Goal: Information Seeking & Learning: Compare options

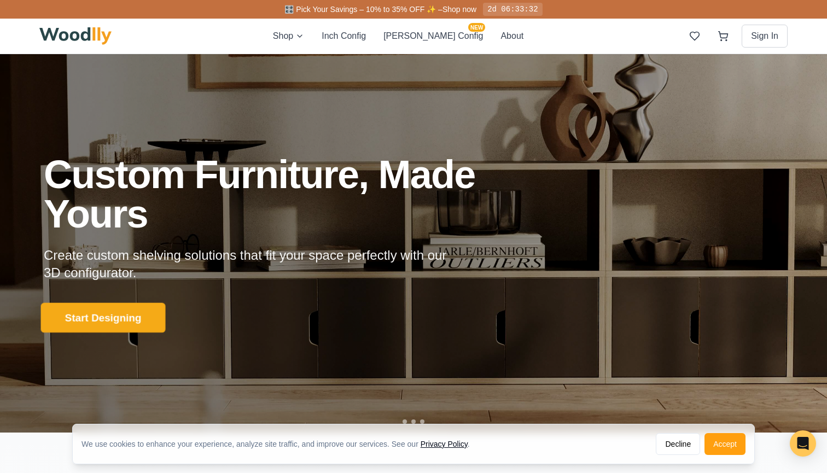
click at [145, 317] on button "Start Designing" at bounding box center [103, 318] width 125 height 30
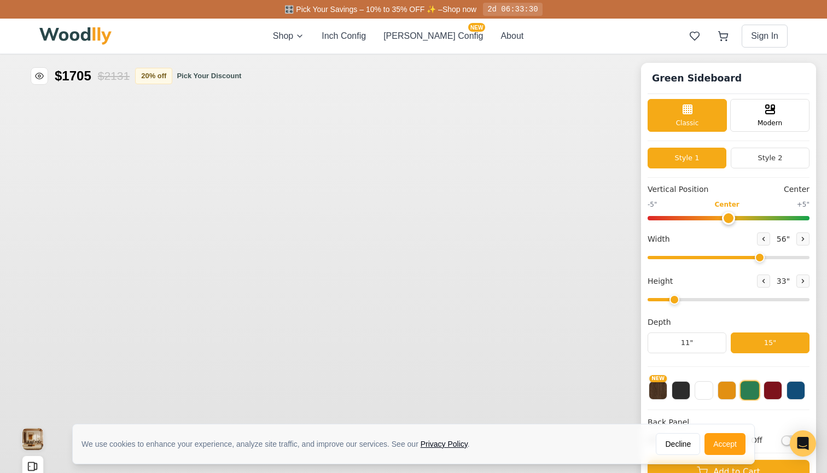
type input "56"
type input "2"
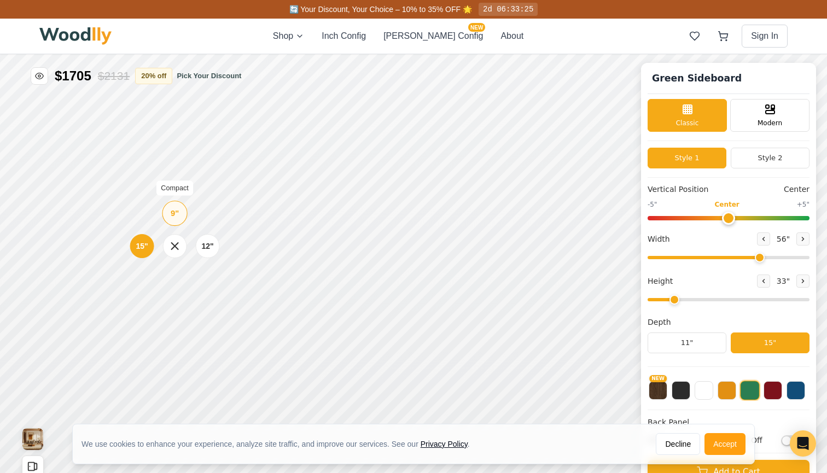
click at [173, 217] on div "9"" at bounding box center [175, 213] width 8 height 12
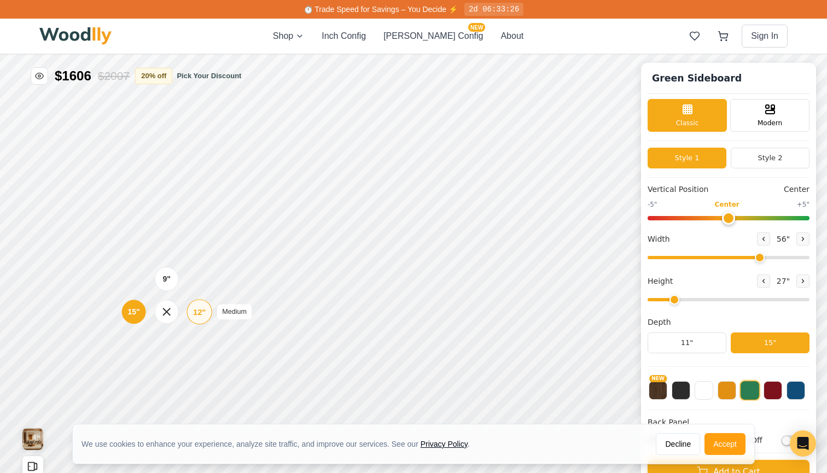
click at [194, 310] on div "12"" at bounding box center [199, 312] width 13 height 12
click at [356, 252] on div "Drawer" at bounding box center [360, 243] width 24 height 24
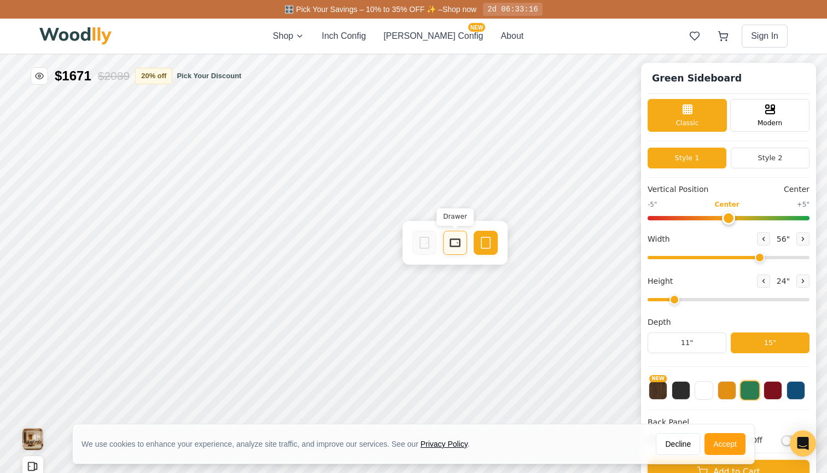
click at [454, 241] on icon at bounding box center [455, 242] width 13 height 13
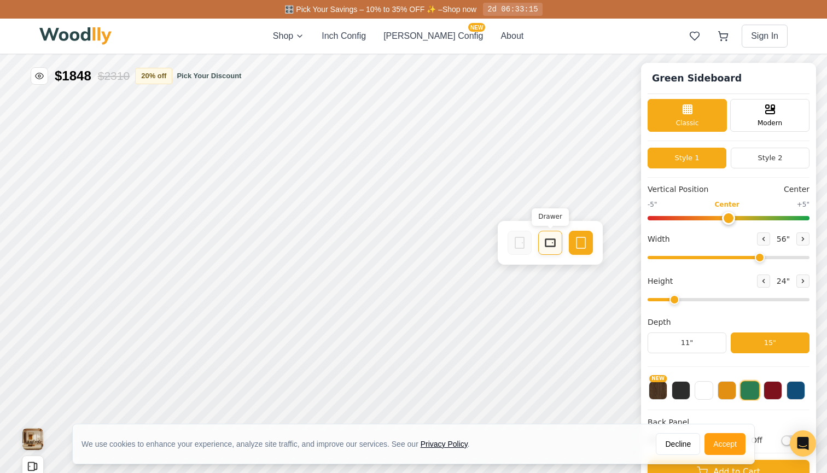
click at [549, 240] on rect at bounding box center [550, 243] width 9 height 7
click at [789, 54] on div "Green Sideboard Classic Modern Style 1 Style 2 Vertical Position Center -5" Cen…" at bounding box center [413, 54] width 827 height 0
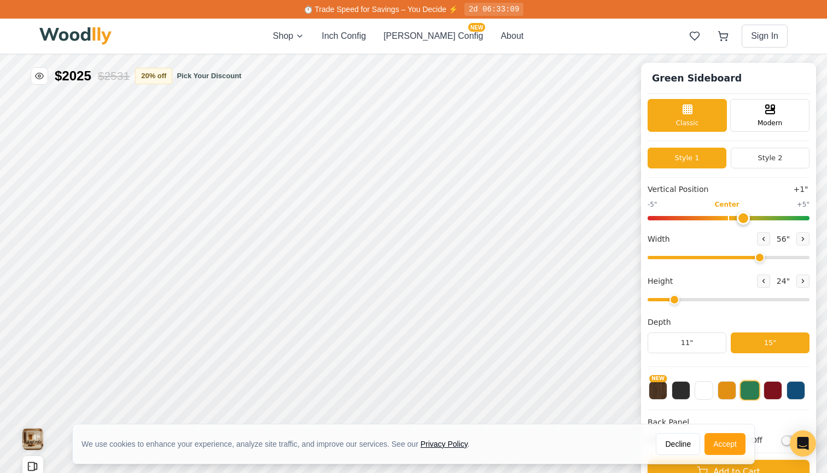
type input "0"
drag, startPoint x: 729, startPoint y: 215, endPoint x: 723, endPoint y: 226, distance: 12.2
click at [723, 226] on div "Vertical Position Center -5" Center +5" Width 56 " Height 24 " Depth 11" 15"" at bounding box center [729, 275] width 162 height 183
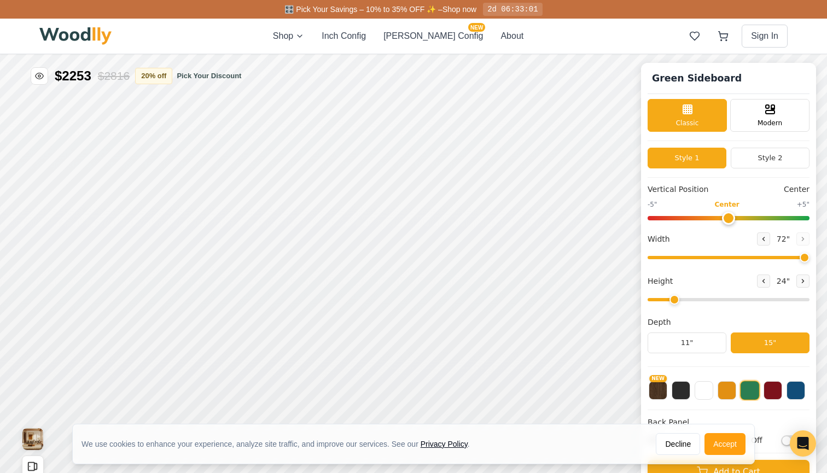
drag, startPoint x: 755, startPoint y: 258, endPoint x: 815, endPoint y: 257, distance: 59.6
type input "72"
click at [815, 257] on div "Green Sideboard Classic Modern Style 1 Style 2 Vertical Position Center -5" Cen…" at bounding box center [728, 288] width 175 height 451
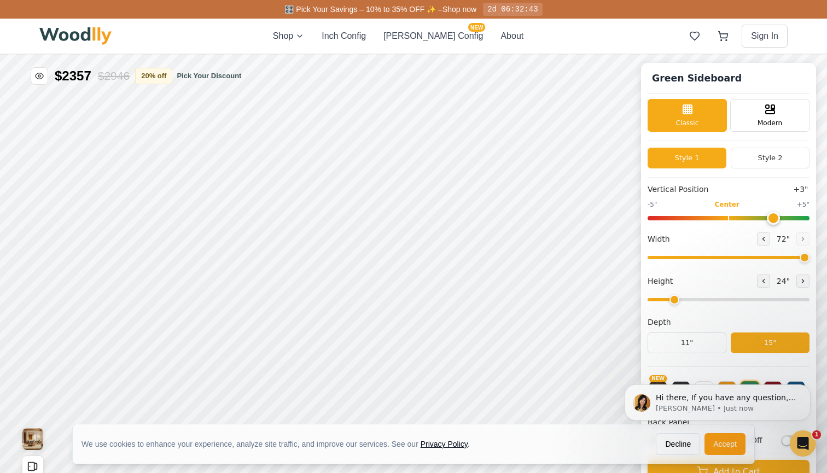
drag, startPoint x: 724, startPoint y: 212, endPoint x: 770, endPoint y: 236, distance: 51.9
type input "3"
click at [770, 236] on div "Vertical Position +3" -5" Center +5" Width 72 " Height 24 " Depth 11" 15"" at bounding box center [729, 275] width 162 height 183
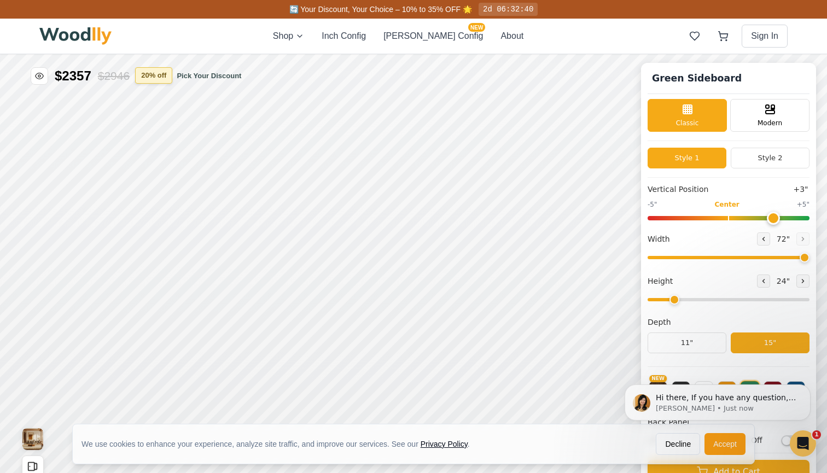
click at [167, 77] on button "20 % off" at bounding box center [153, 75] width 37 height 16
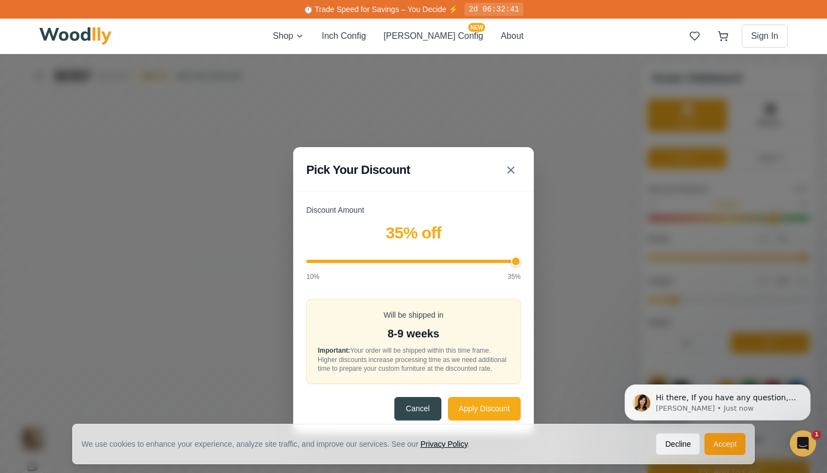
drag, startPoint x: 400, startPoint y: 260, endPoint x: 532, endPoint y: 258, distance: 131.8
type input "35"
click at [531, 258] on div "Discount Amount 35 % off 10% 35% Will be shipped in 8-9 weeks Important: Your o…" at bounding box center [413, 319] width 241 height 229
click at [476, 414] on button "Apply Discount" at bounding box center [484, 409] width 73 height 24
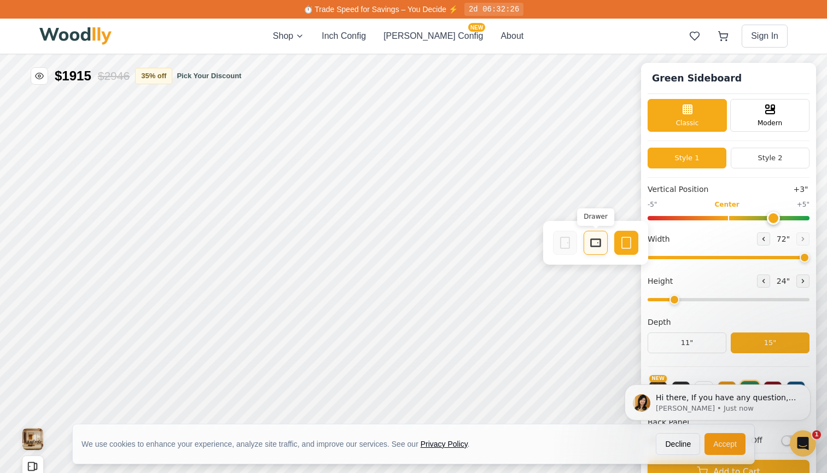
click at [594, 240] on icon at bounding box center [595, 242] width 13 height 13
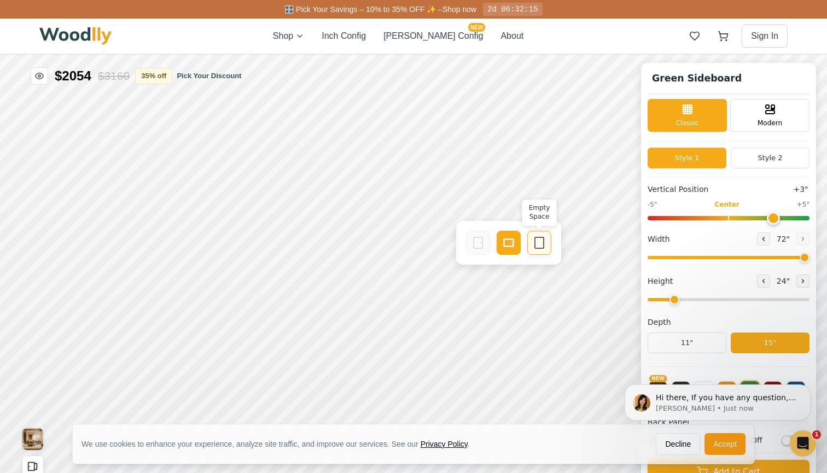
click at [538, 240] on icon at bounding box center [539, 242] width 13 height 13
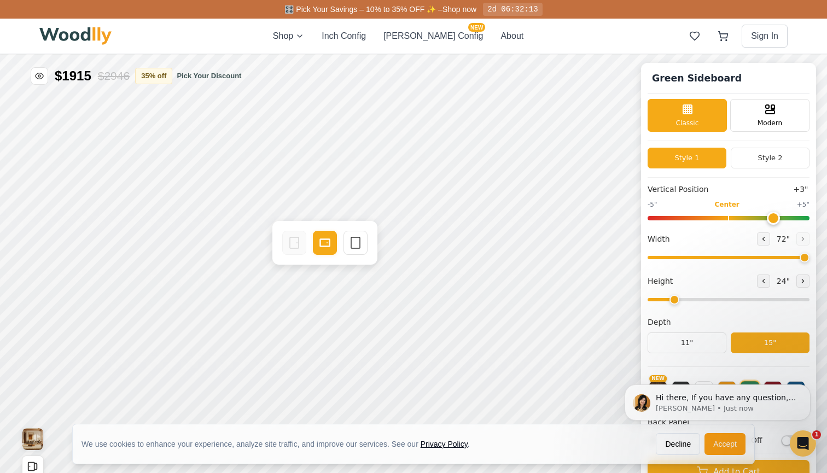
click at [373, 242] on div "Drawer Empty Space" at bounding box center [324, 243] width 105 height 44
click at [361, 244] on icon at bounding box center [355, 242] width 13 height 13
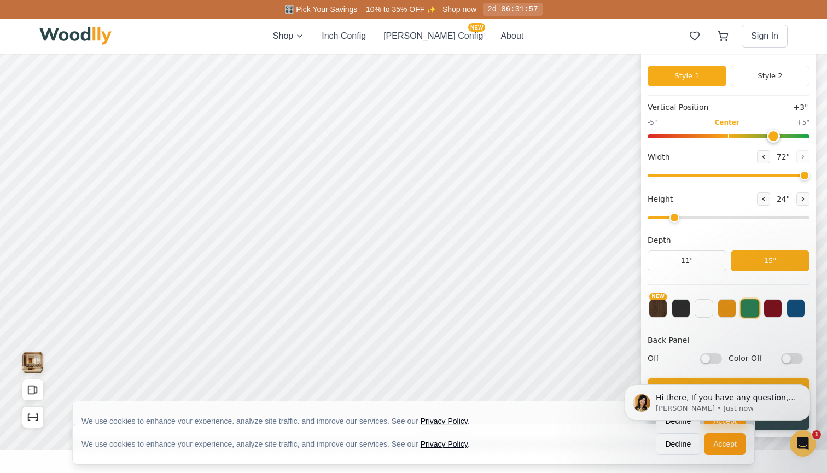
scroll to position [4, 0]
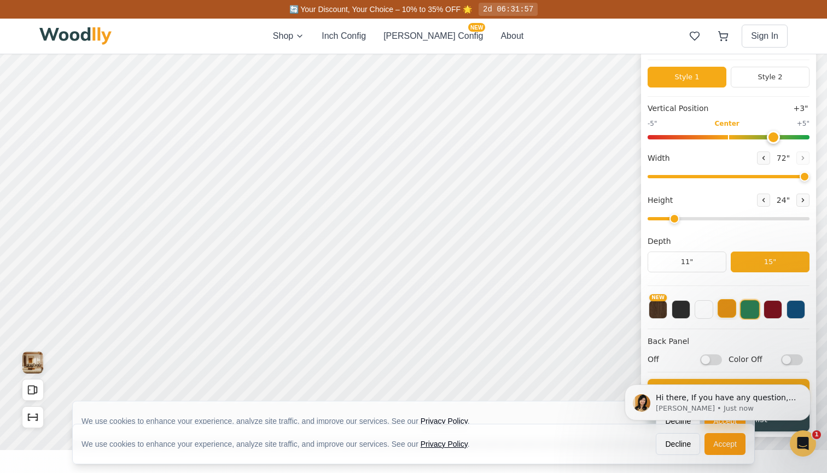
click at [721, 311] on button at bounding box center [727, 308] width 19 height 19
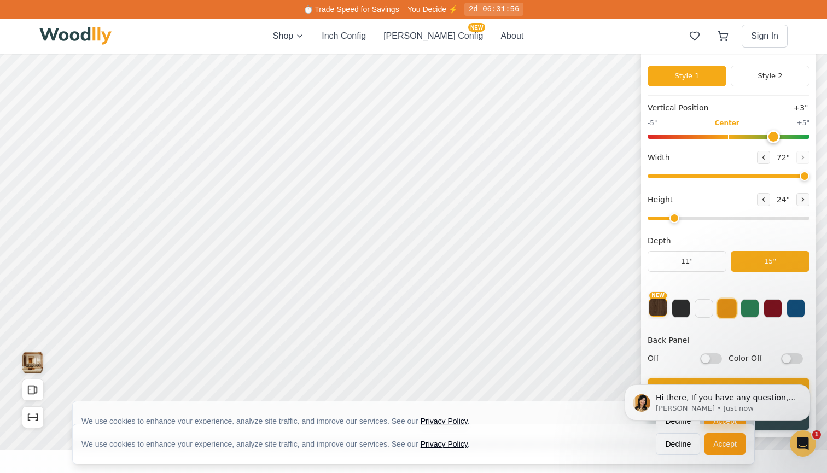
click at [657, 310] on button "NEW" at bounding box center [658, 307] width 19 height 19
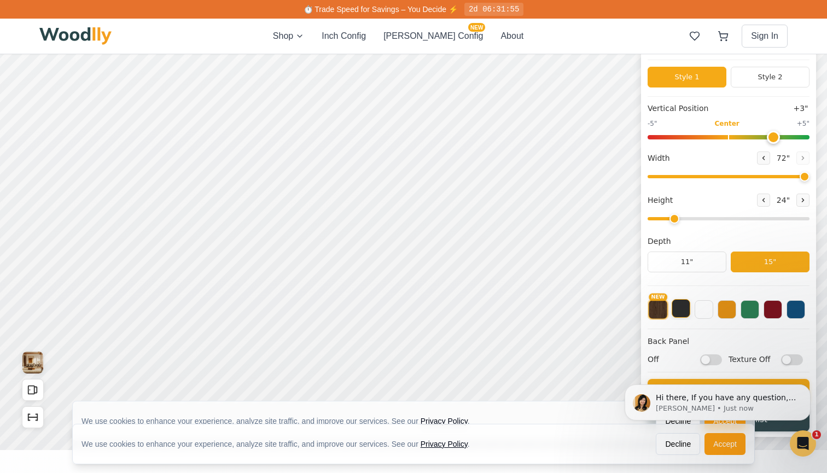
click at [682, 310] on button at bounding box center [681, 308] width 19 height 19
click at [706, 313] on button at bounding box center [704, 308] width 19 height 19
click at [727, 312] on button at bounding box center [727, 308] width 19 height 19
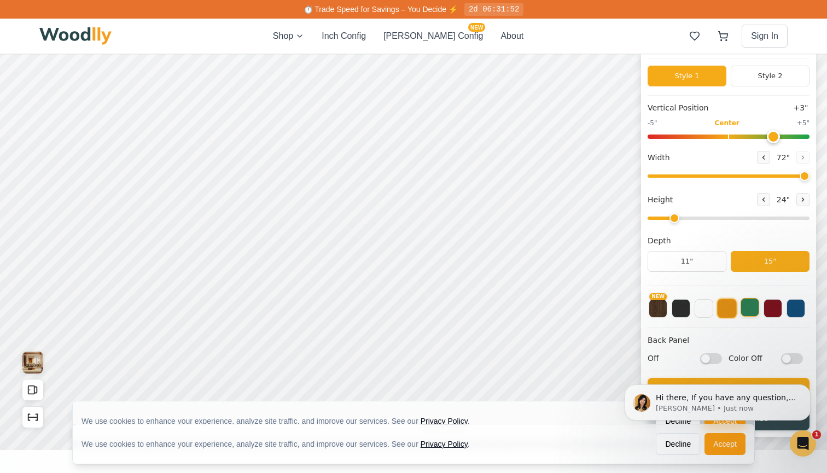
click at [748, 313] on button at bounding box center [750, 307] width 19 height 19
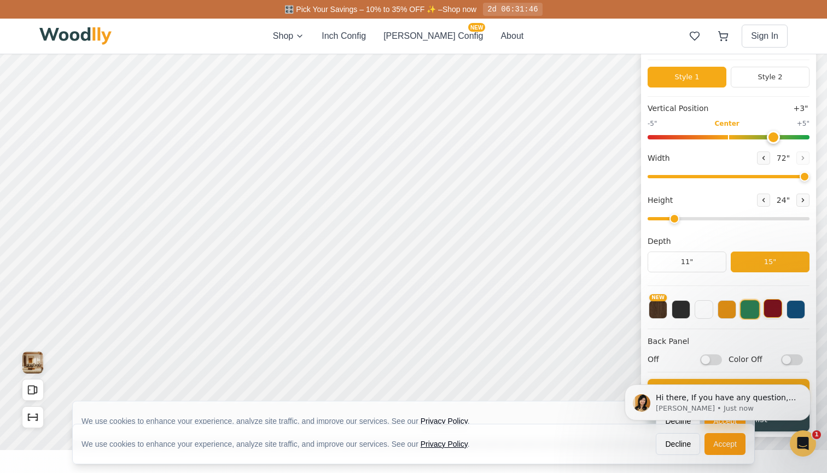
click at [772, 312] on button at bounding box center [773, 308] width 19 height 19
click at [792, 313] on button at bounding box center [796, 308] width 19 height 19
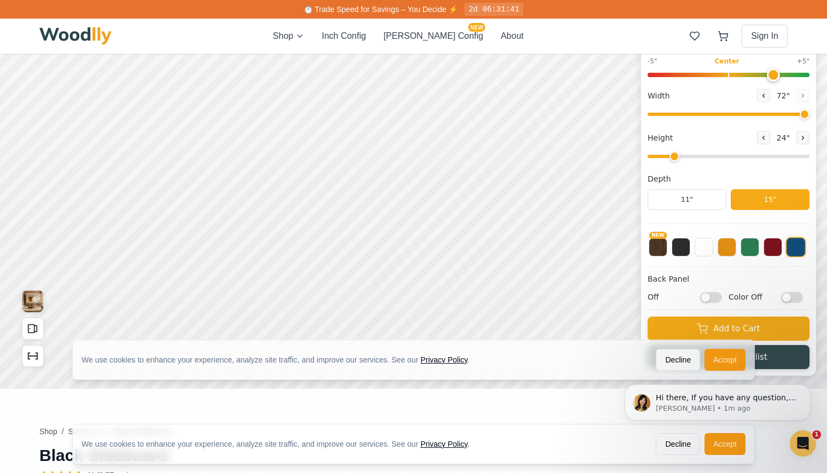
scroll to position [112, 0]
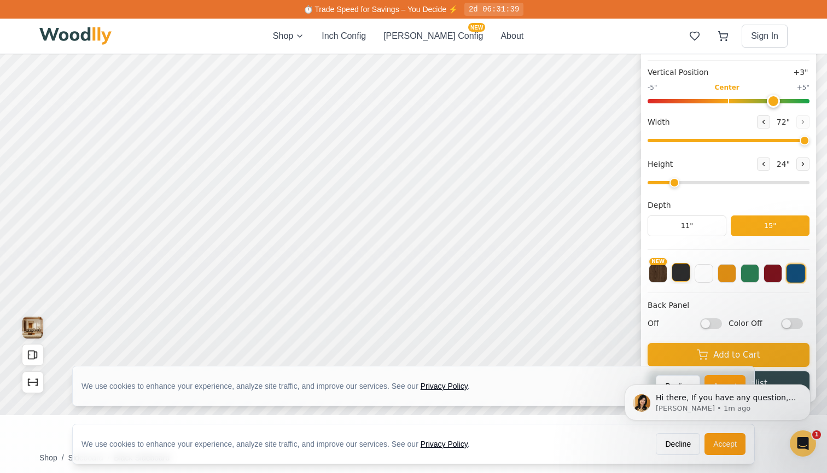
click at [685, 277] on button at bounding box center [681, 272] width 19 height 19
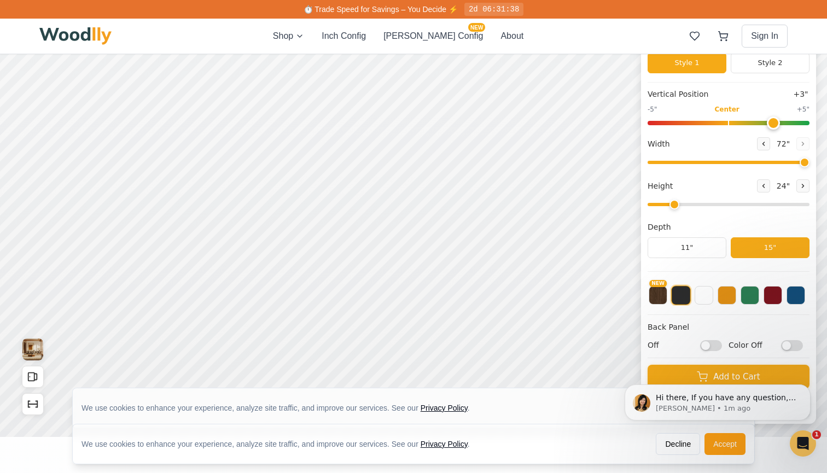
scroll to position [78, 0]
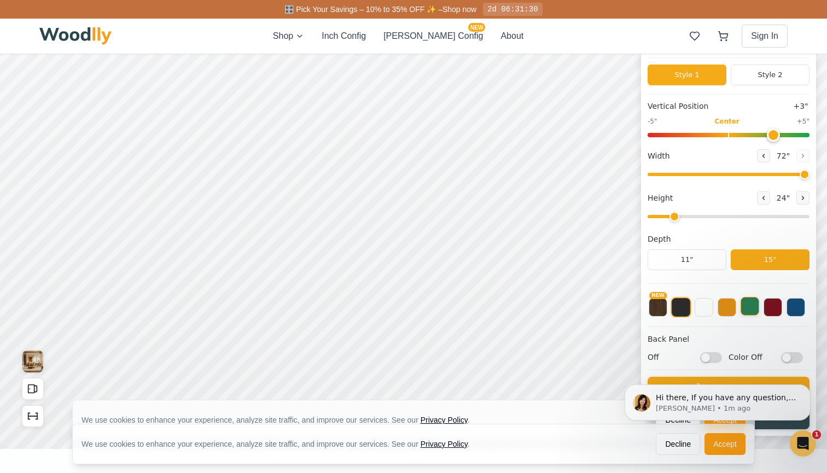
click at [746, 310] on button at bounding box center [750, 306] width 19 height 19
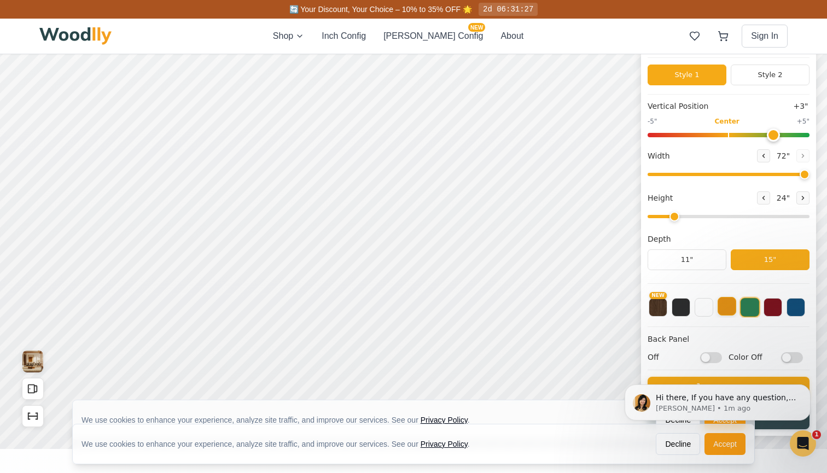
click at [731, 313] on button at bounding box center [727, 306] width 19 height 19
click at [755, 313] on button at bounding box center [750, 306] width 19 height 19
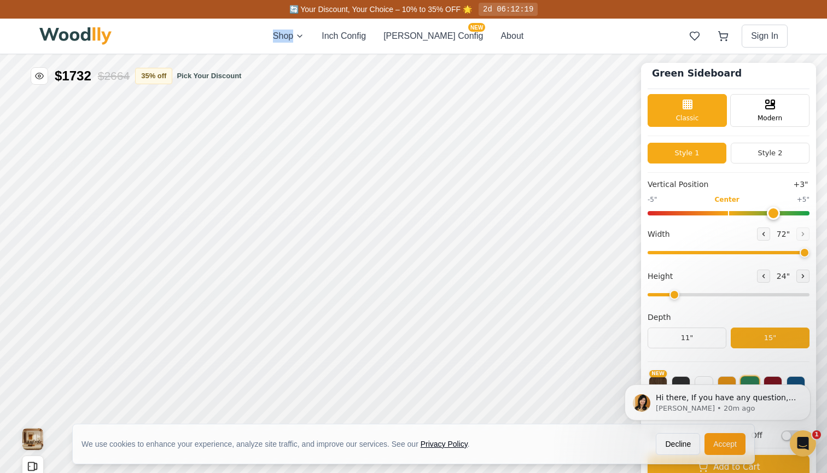
scroll to position [0, 0]
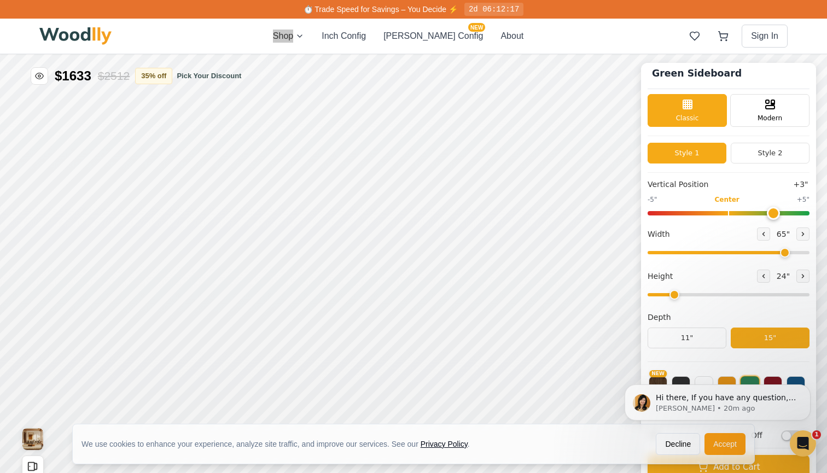
drag, startPoint x: 801, startPoint y: 307, endPoint x: 782, endPoint y: 252, distance: 58.5
type input "65"
click at [782, 252] on input "range" at bounding box center [729, 252] width 162 height 3
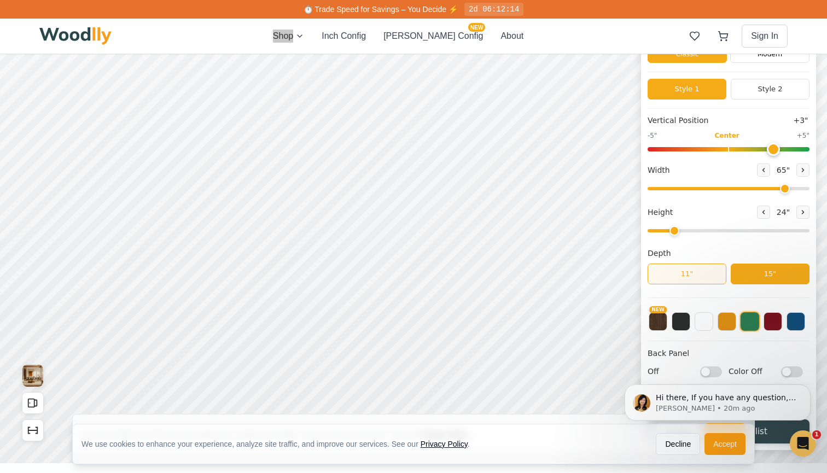
scroll to position [81, 0]
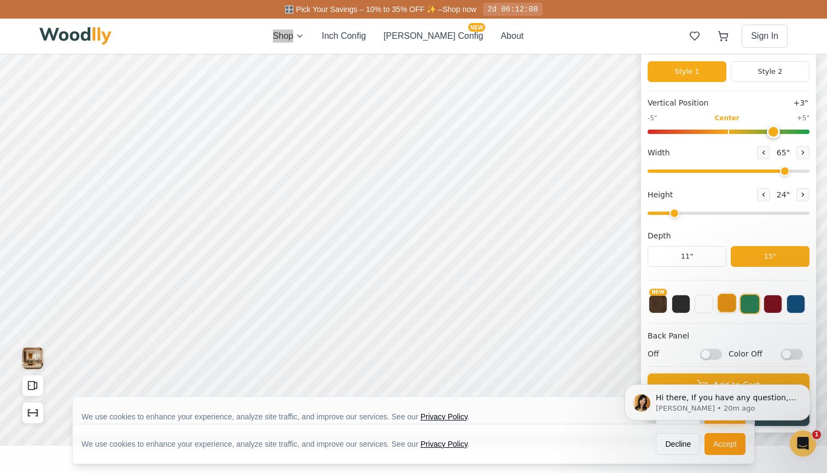
click at [725, 305] on button at bounding box center [727, 303] width 19 height 19
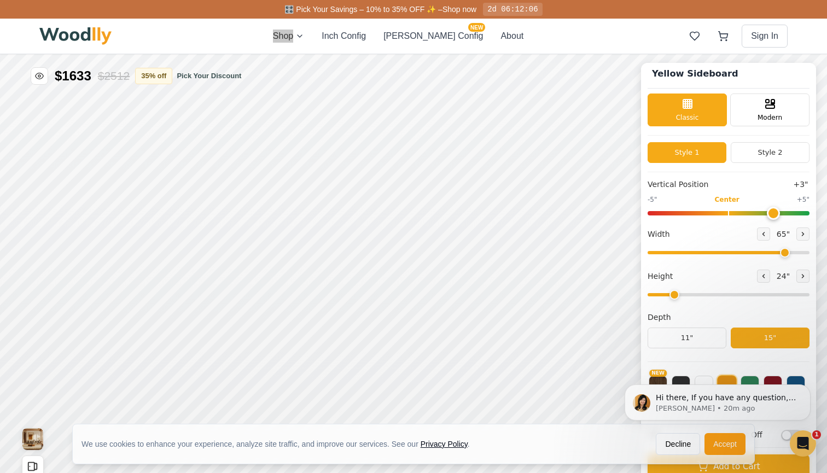
scroll to position [0, 0]
drag, startPoint x: 770, startPoint y: 216, endPoint x: 723, endPoint y: 214, distance: 46.5
click at [723, 214] on input "range" at bounding box center [729, 213] width 162 height 4
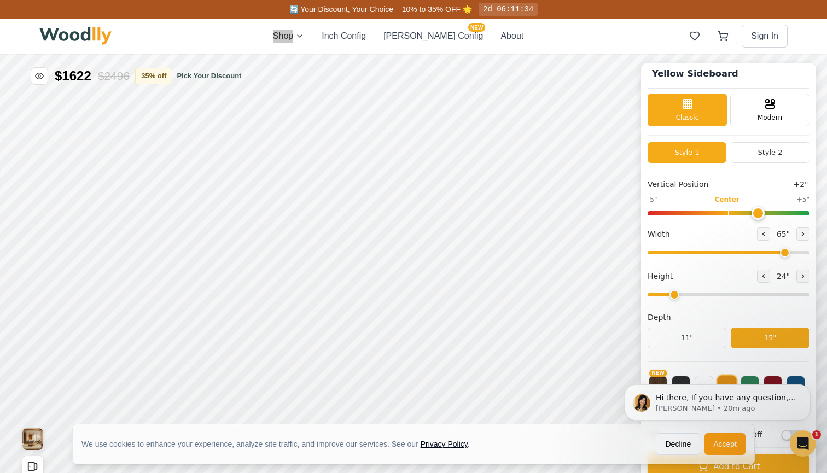
drag, startPoint x: 727, startPoint y: 214, endPoint x: 755, endPoint y: 212, distance: 27.4
type input "2"
click at [755, 212] on input "range" at bounding box center [729, 213] width 162 height 4
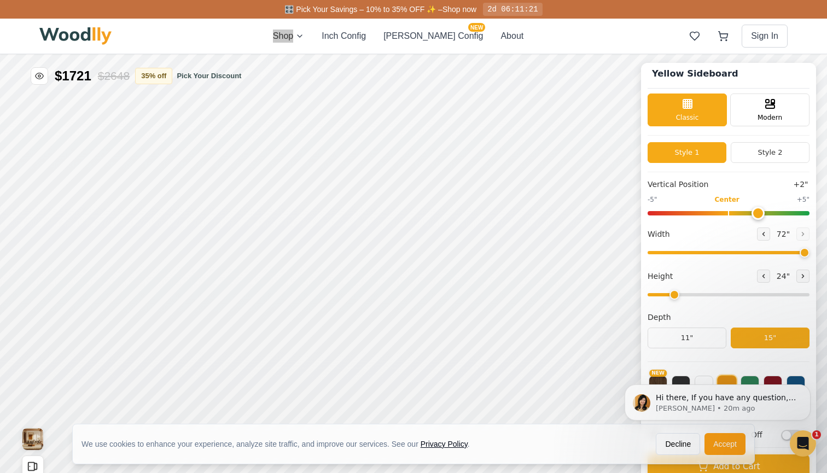
drag, startPoint x: 779, startPoint y: 250, endPoint x: 806, endPoint y: 247, distance: 26.4
type input "72"
click at [806, 251] on input "range" at bounding box center [729, 252] width 162 height 3
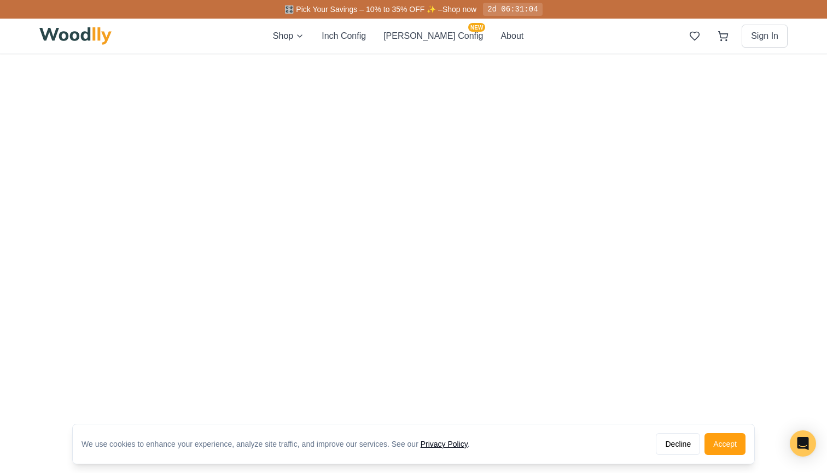
click at [88, 31] on img at bounding box center [75, 36] width 72 height 18
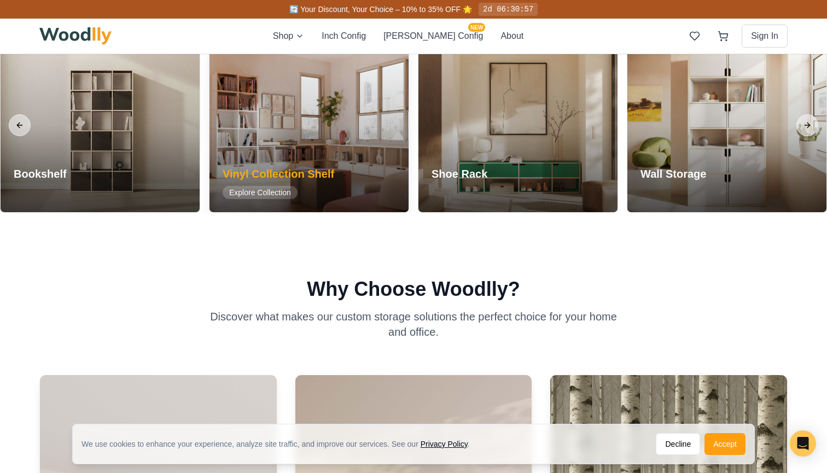
scroll to position [1011, 0]
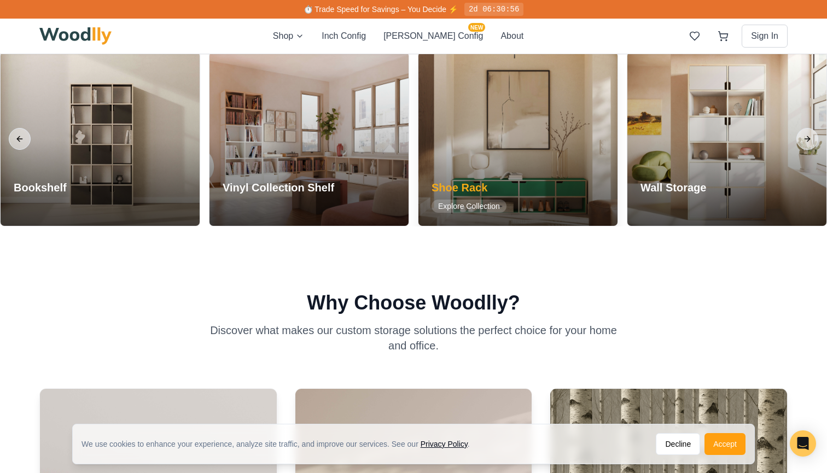
click at [503, 168] on div "Shoe Rack Explore Collection" at bounding box center [468, 196] width 101 height 59
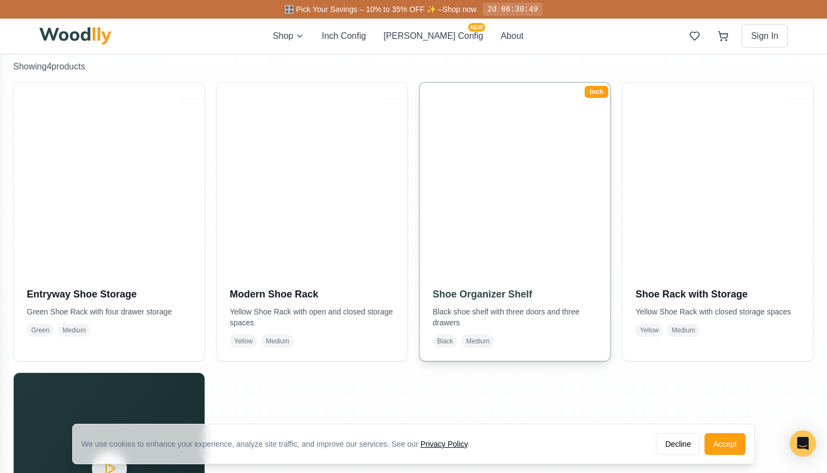
scroll to position [217, 0]
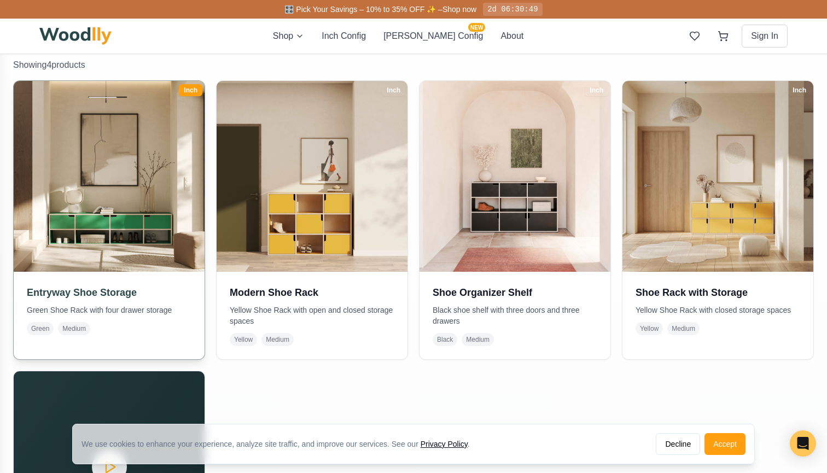
click at [83, 214] on img at bounding box center [109, 176] width 200 height 200
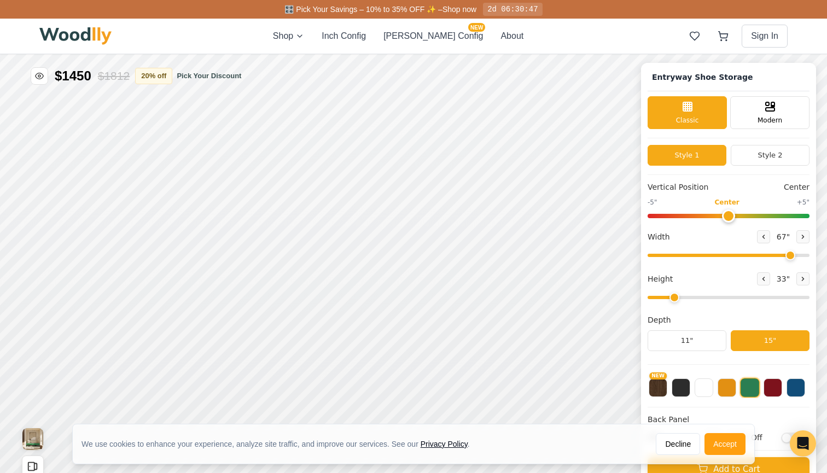
type input "67"
type input "2"
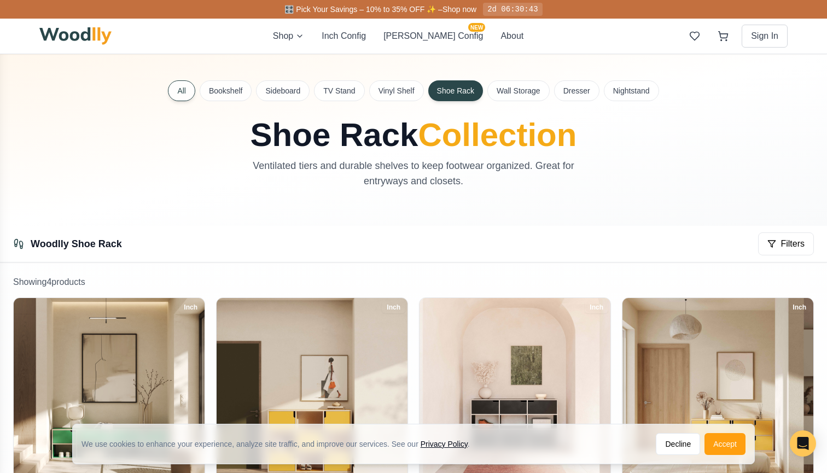
click at [186, 89] on button "All" at bounding box center [181, 90] width 27 height 21
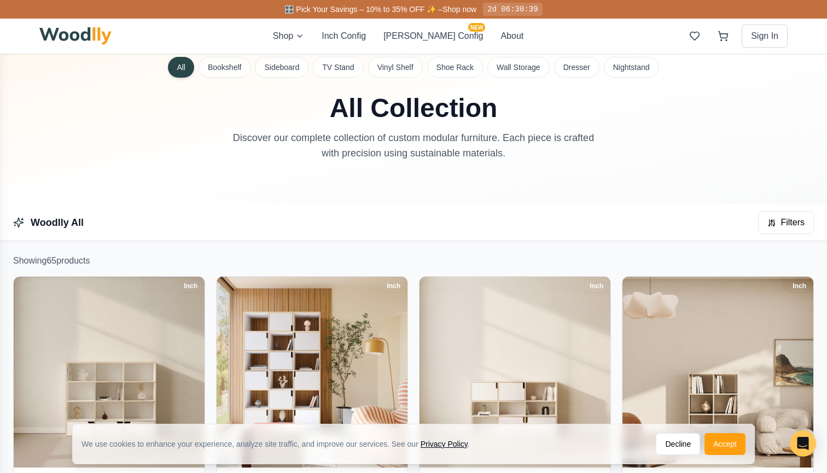
scroll to position [24, 0]
click at [358, 76] on button "TV Stand" at bounding box center [338, 67] width 50 height 21
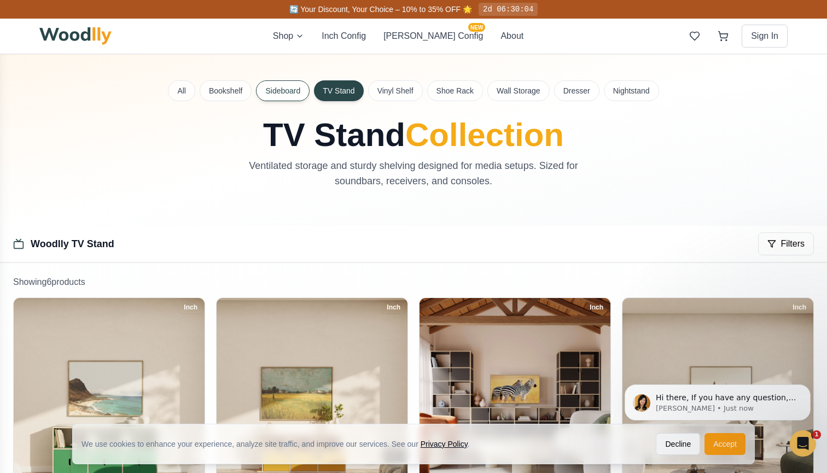
click at [279, 90] on button "Sideboard" at bounding box center [283, 90] width 54 height 21
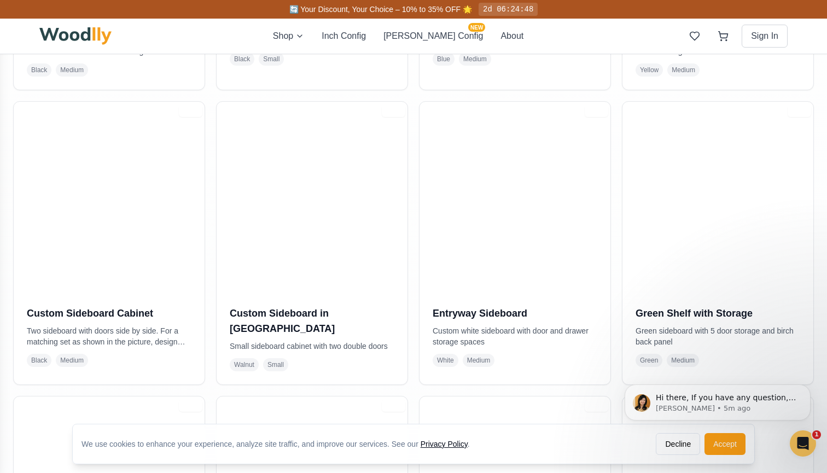
scroll to position [485, 0]
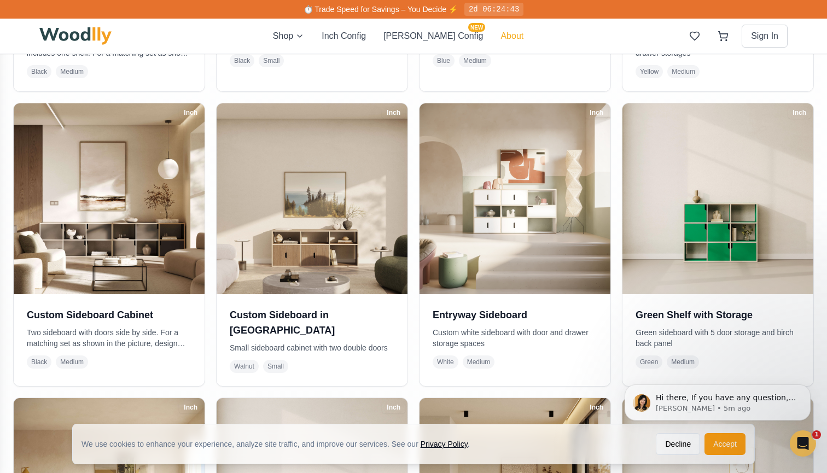
click at [500, 32] on button "About" at bounding box center [511, 36] width 23 height 13
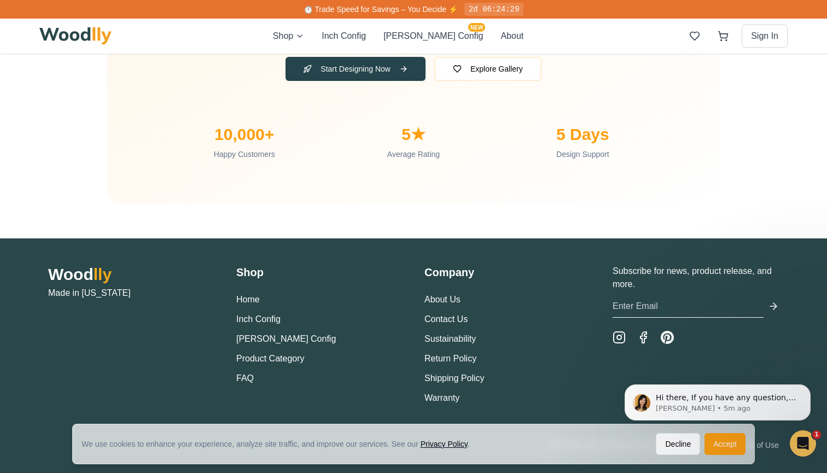
scroll to position [3650, 0]
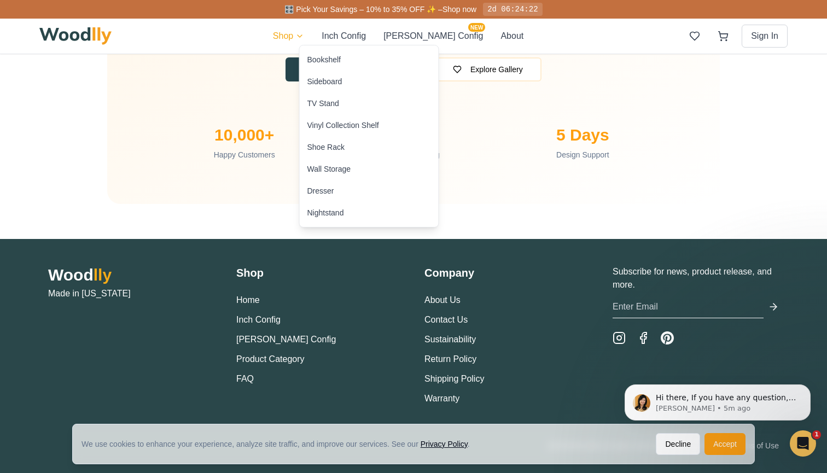
scroll to position [3631, 0]
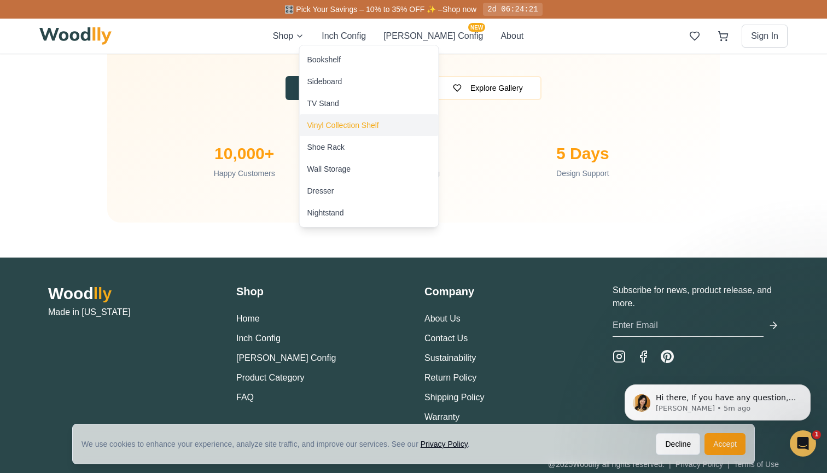
click at [328, 123] on div "Vinyl Collection Shelf" at bounding box center [343, 125] width 72 height 11
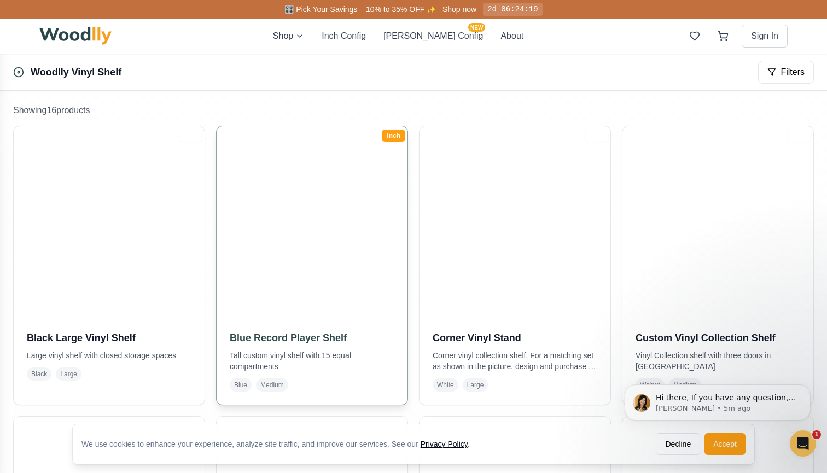
scroll to position [172, 0]
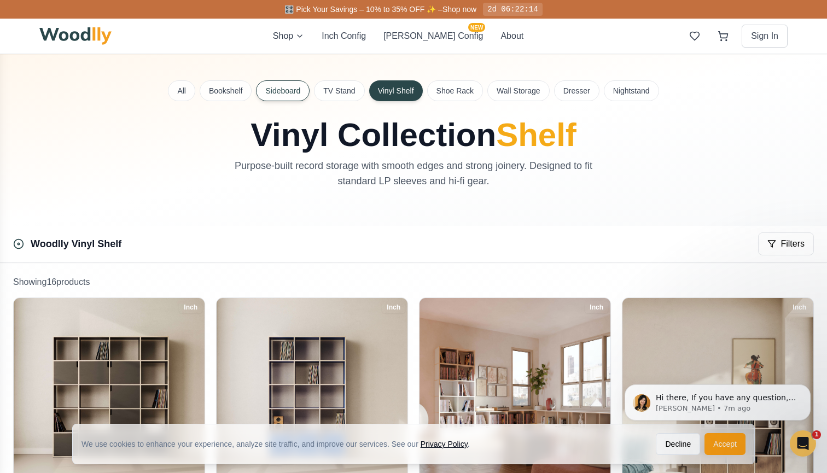
scroll to position [0, 0]
click at [297, 102] on div "All Bookshelf Sideboard TV Stand Vinyl Shelf Shoe Rack Wall Storage Dresser Nig…" at bounding box center [414, 140] width 766 height 172
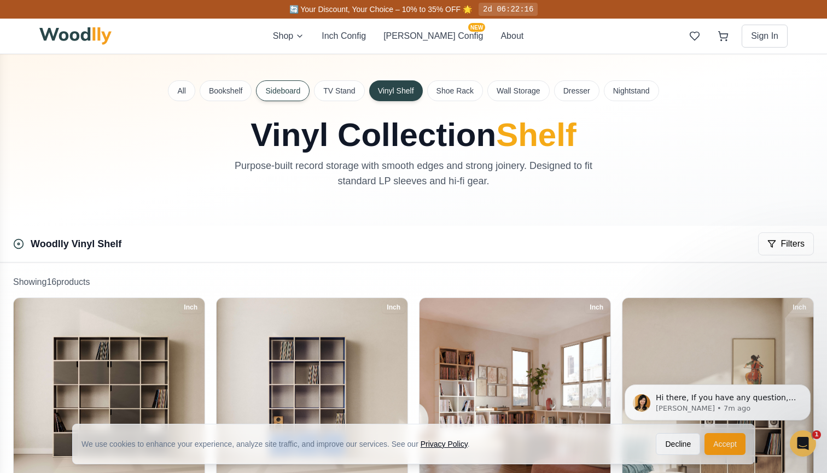
click at [285, 91] on button "Sideboard" at bounding box center [283, 90] width 54 height 21
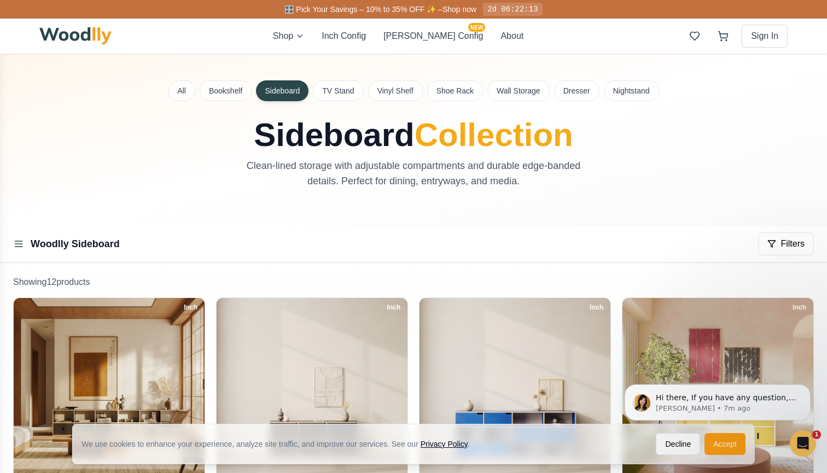
scroll to position [171, 0]
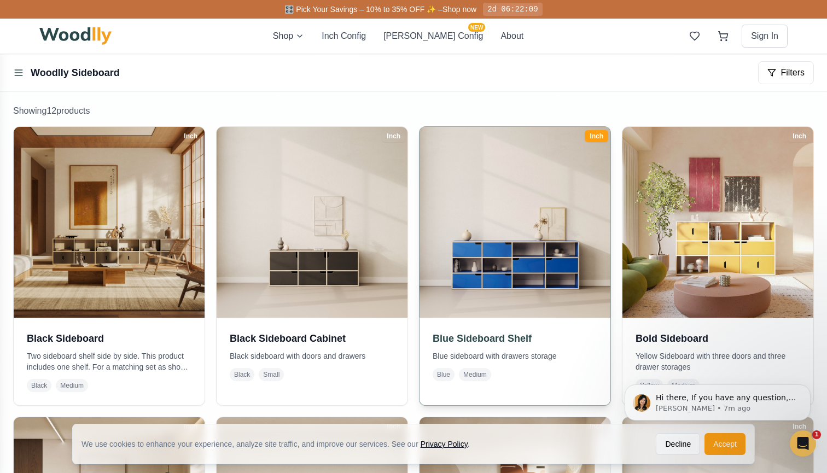
click at [470, 290] on img at bounding box center [515, 222] width 200 height 200
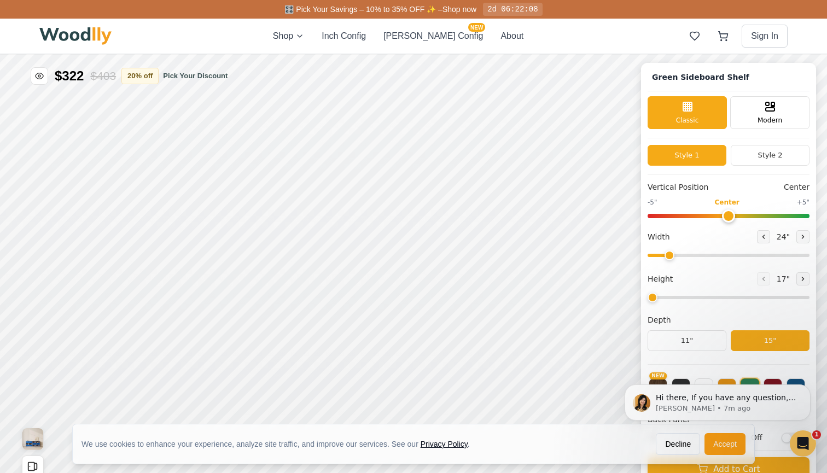
type input "67"
type input "3"
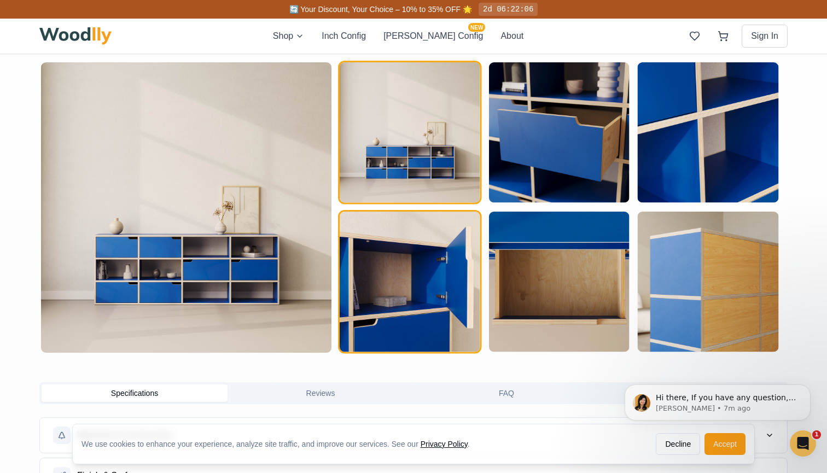
scroll to position [575, 0]
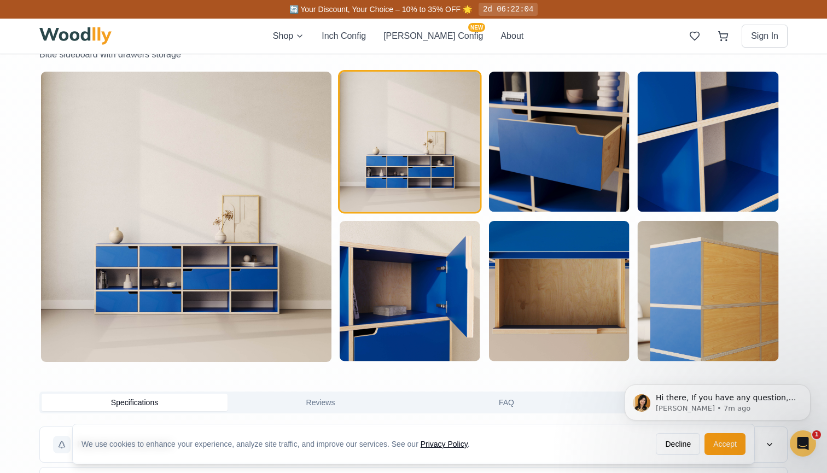
click at [206, 254] on img at bounding box center [186, 217] width 290 height 290
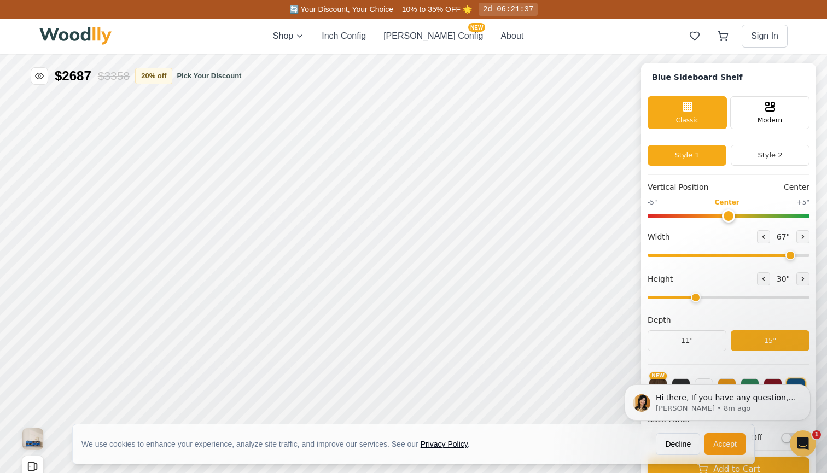
scroll to position [0, 0]
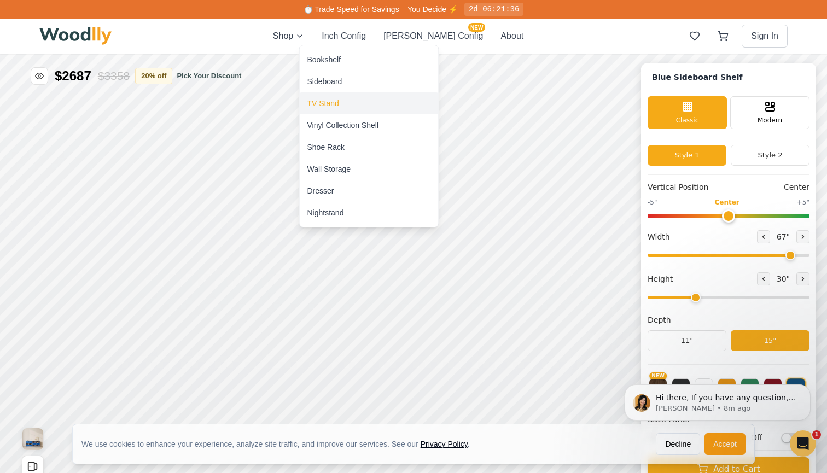
click at [337, 107] on div "TV Stand" at bounding box center [323, 103] width 32 height 11
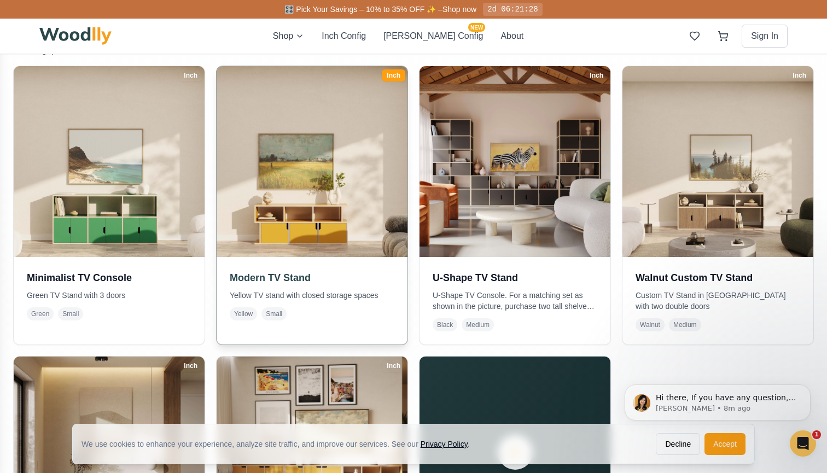
scroll to position [239, 0]
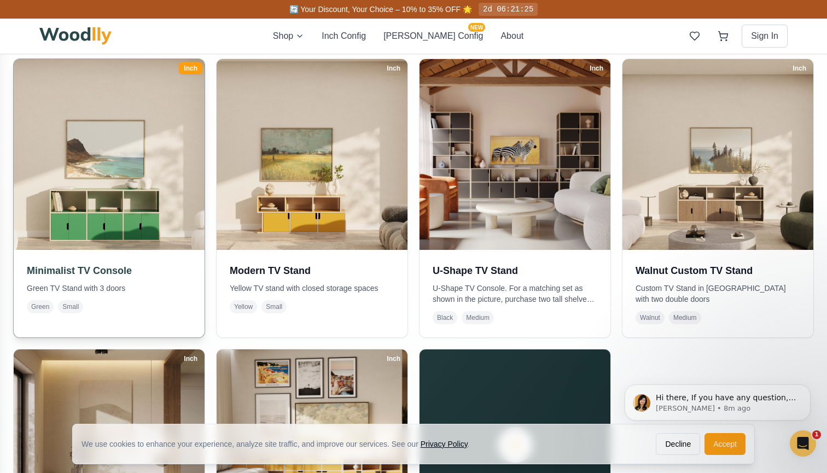
click at [159, 224] on img at bounding box center [109, 154] width 200 height 200
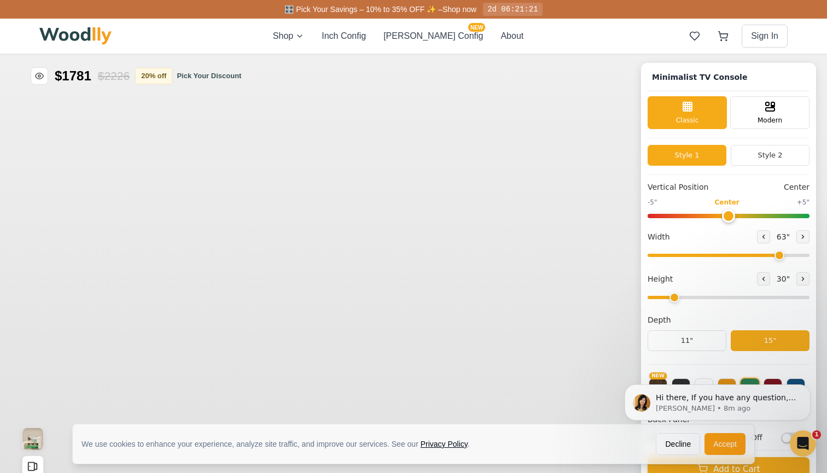
type input "63"
type input "2"
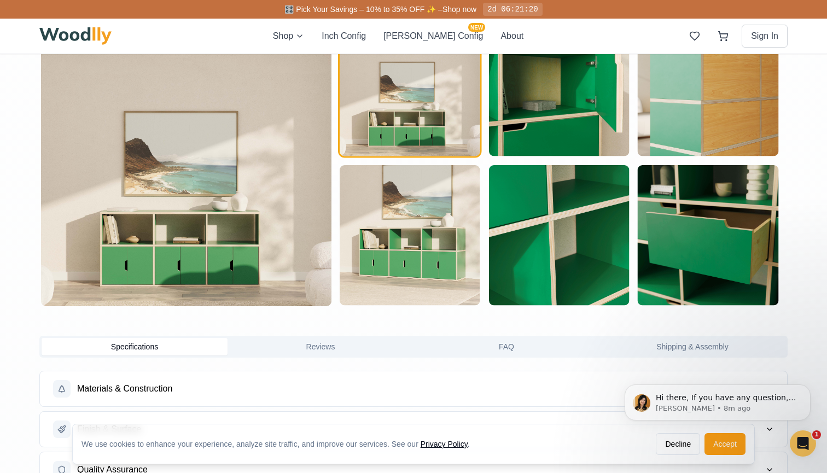
scroll to position [639, 0]
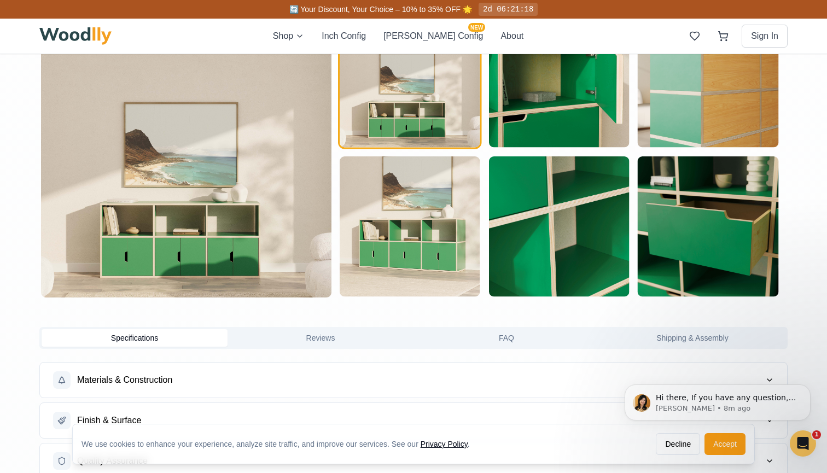
click at [188, 226] on img at bounding box center [186, 152] width 290 height 290
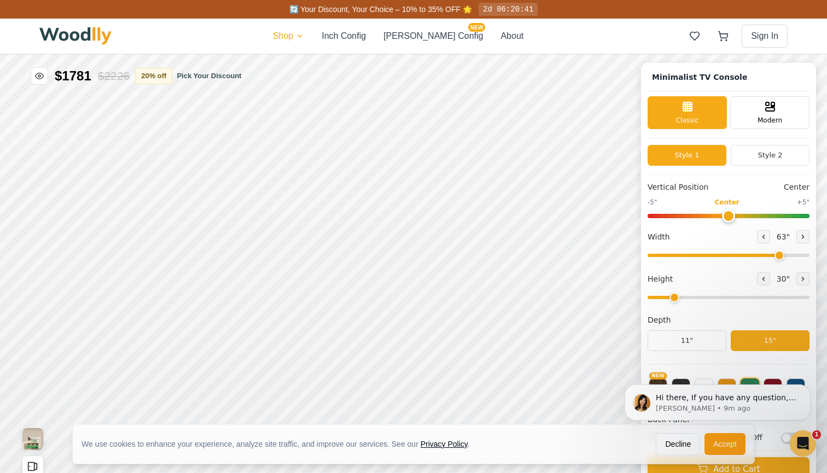
scroll to position [0, 0]
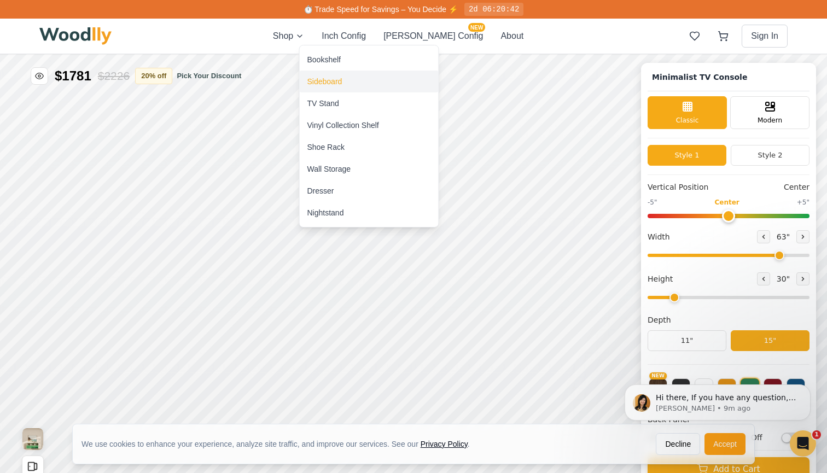
click at [319, 80] on div "Sideboard" at bounding box center [324, 81] width 35 height 11
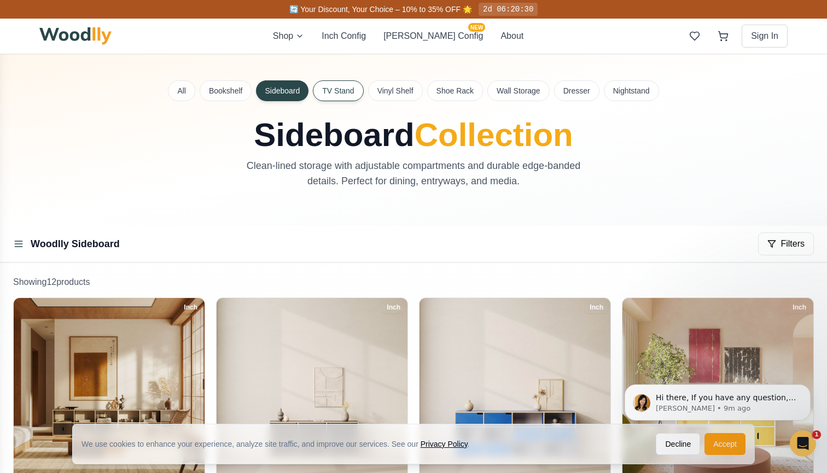
click at [340, 92] on button "TV Stand" at bounding box center [338, 90] width 50 height 21
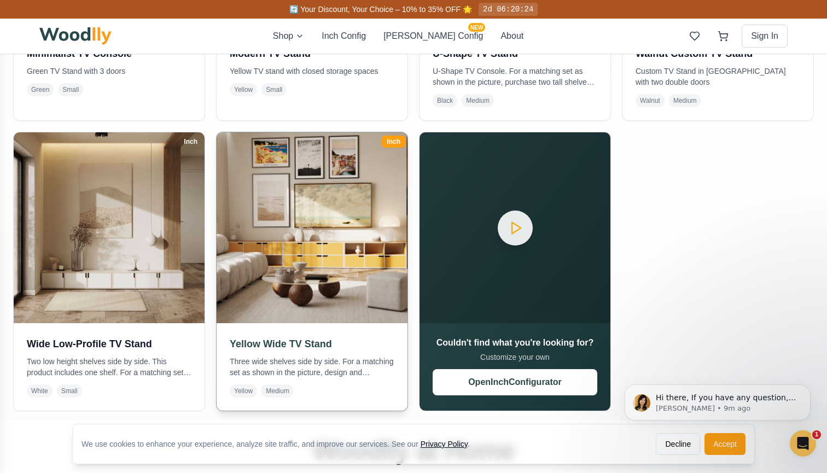
scroll to position [425, 0]
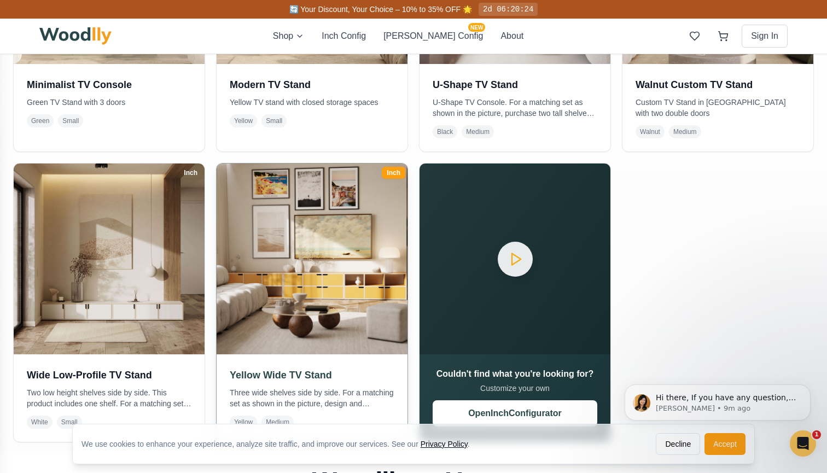
click at [337, 288] on img at bounding box center [312, 259] width 200 height 200
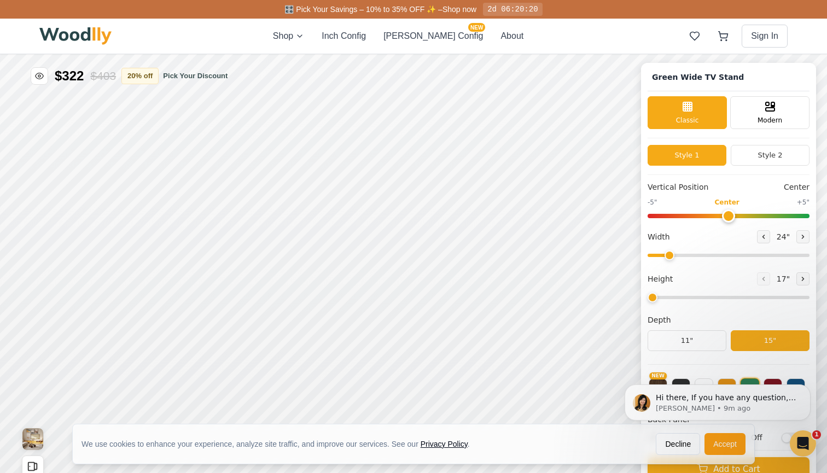
type input "63"
type input "2"
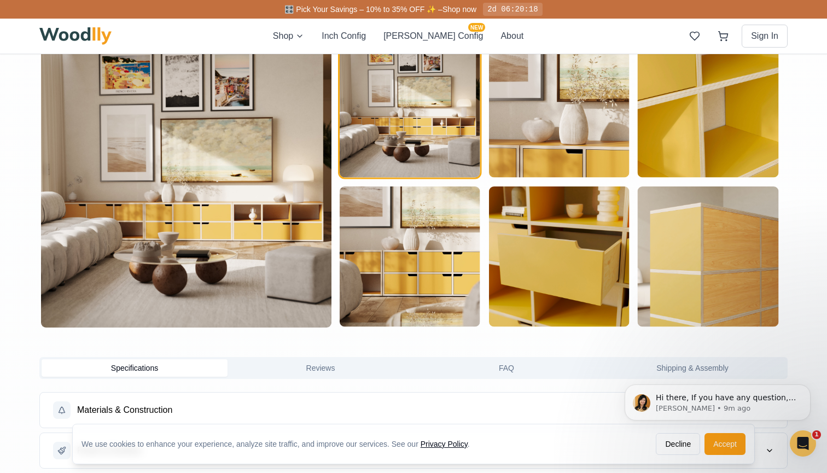
scroll to position [595, 0]
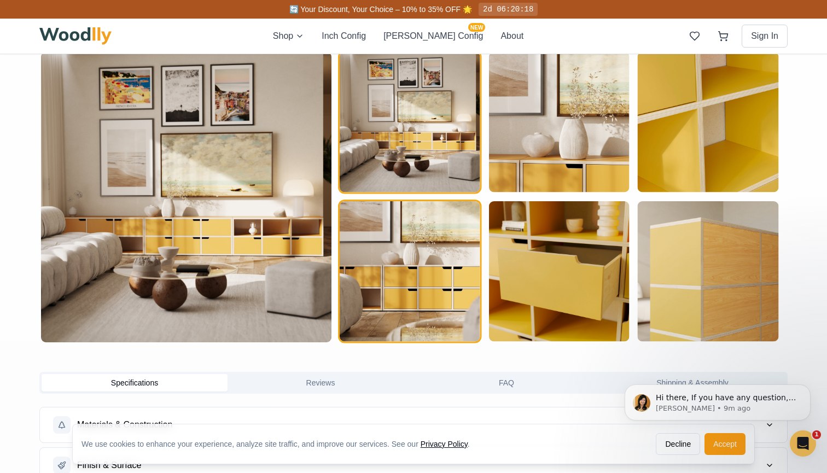
click at [395, 283] on img "button" at bounding box center [410, 271] width 141 height 141
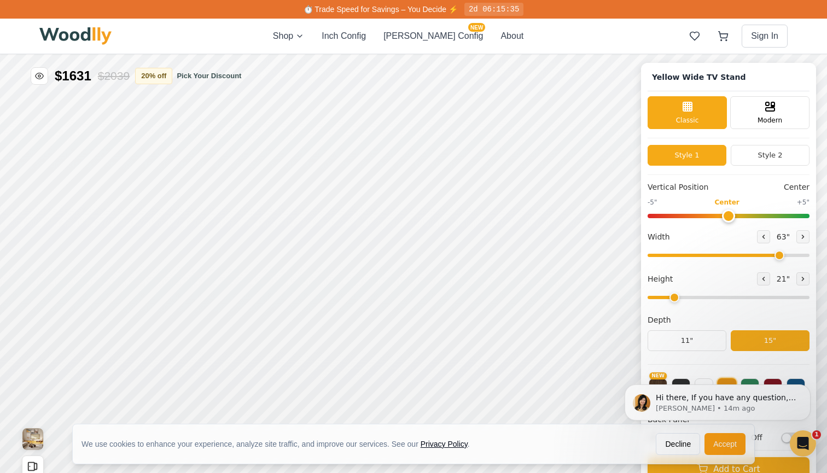
scroll to position [0, 0]
click at [304, 36] on button "Shop" at bounding box center [288, 36] width 31 height 13
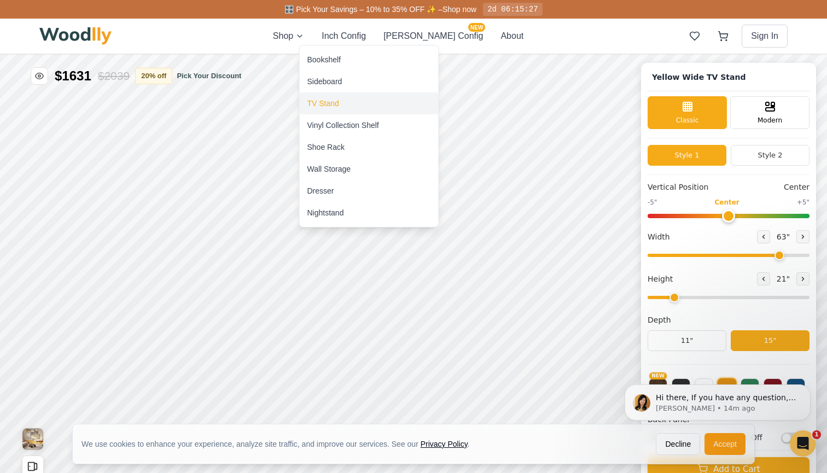
click at [325, 105] on div "TV Stand" at bounding box center [323, 103] width 32 height 11
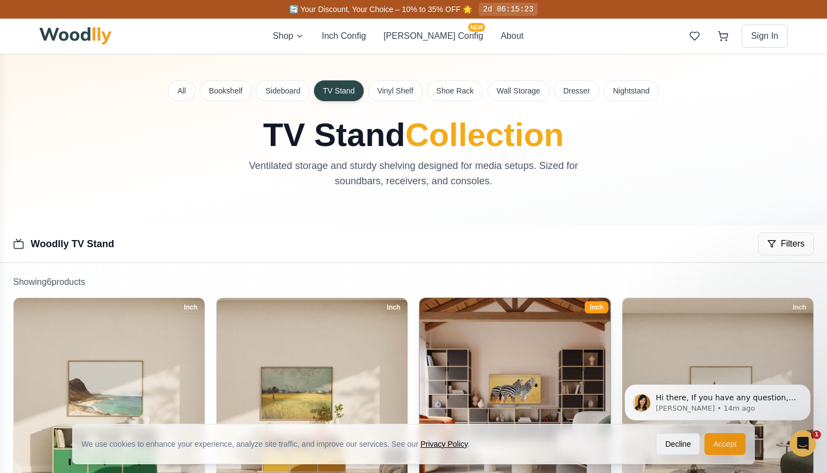
click at [476, 343] on img at bounding box center [515, 393] width 200 height 200
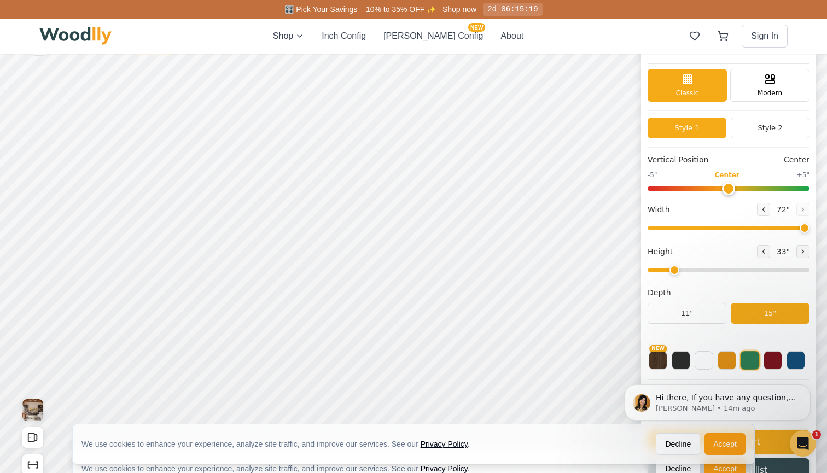
type input "72"
type input "2"
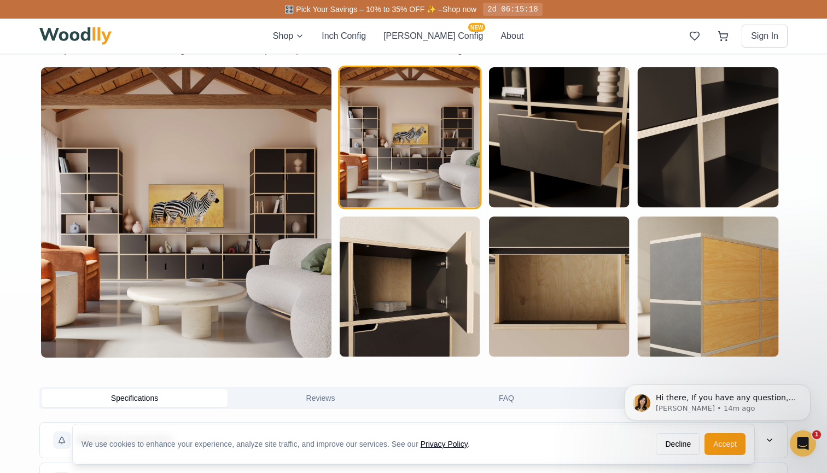
scroll to position [579, 0]
click at [229, 269] on img at bounding box center [186, 212] width 290 height 290
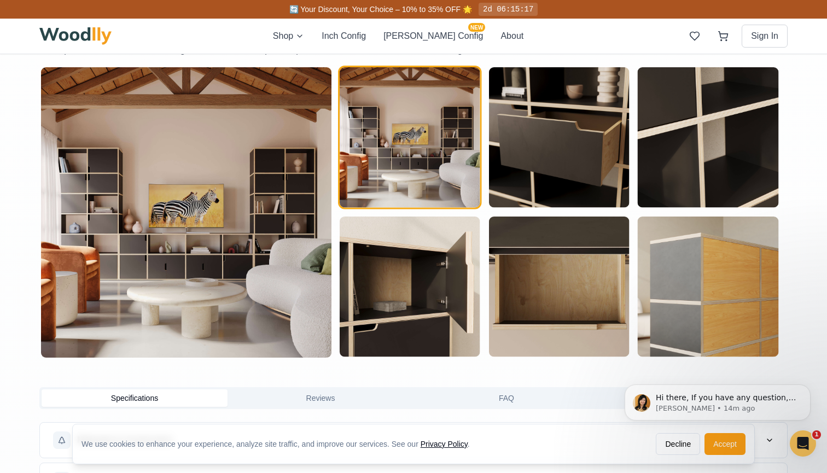
click at [372, 159] on img "button" at bounding box center [410, 137] width 141 height 141
